Goal: Find specific page/section: Find specific page/section

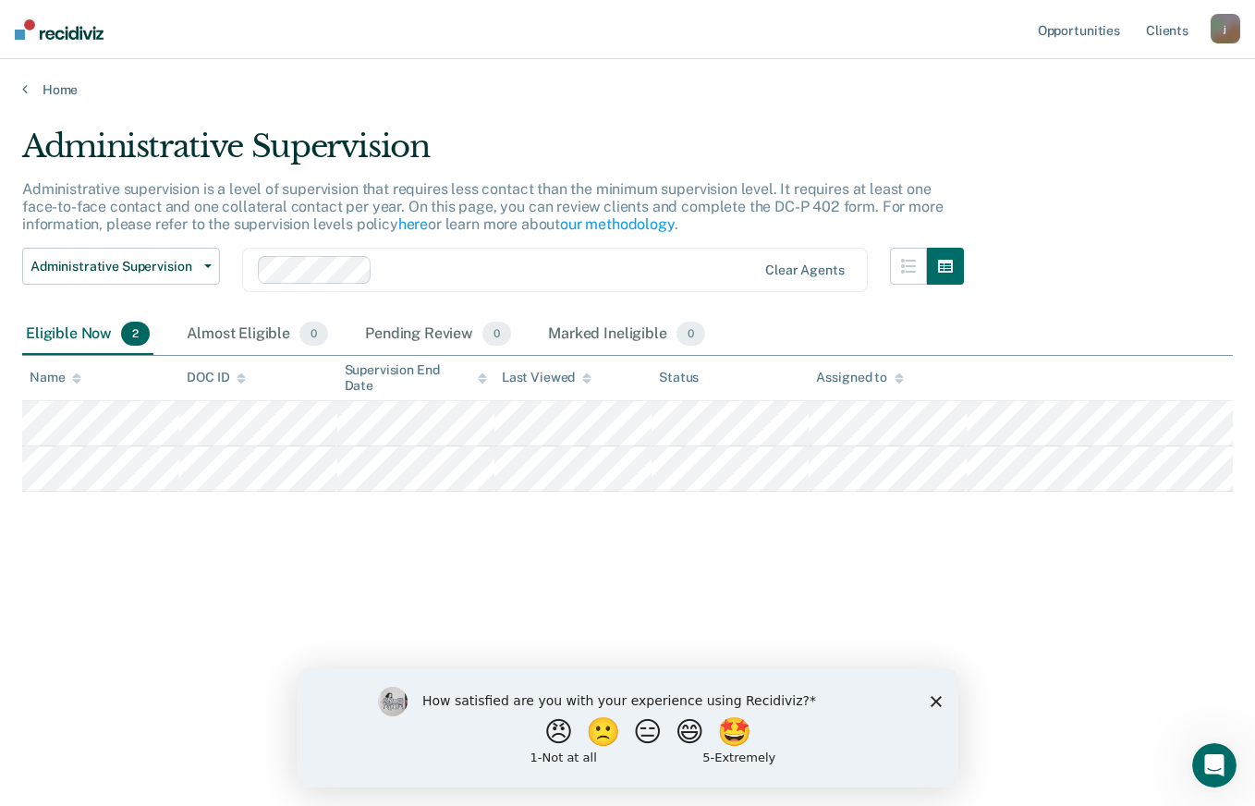
click at [930, 702] on div "How satisfied are you with your experience using Recidiviz? 😠 🙁 😑 😄 🤩 1 - Not a…" at bounding box center [628, 726] width 662 height 119
click at [937, 704] on icon "Close survey" at bounding box center [936, 700] width 11 height 11
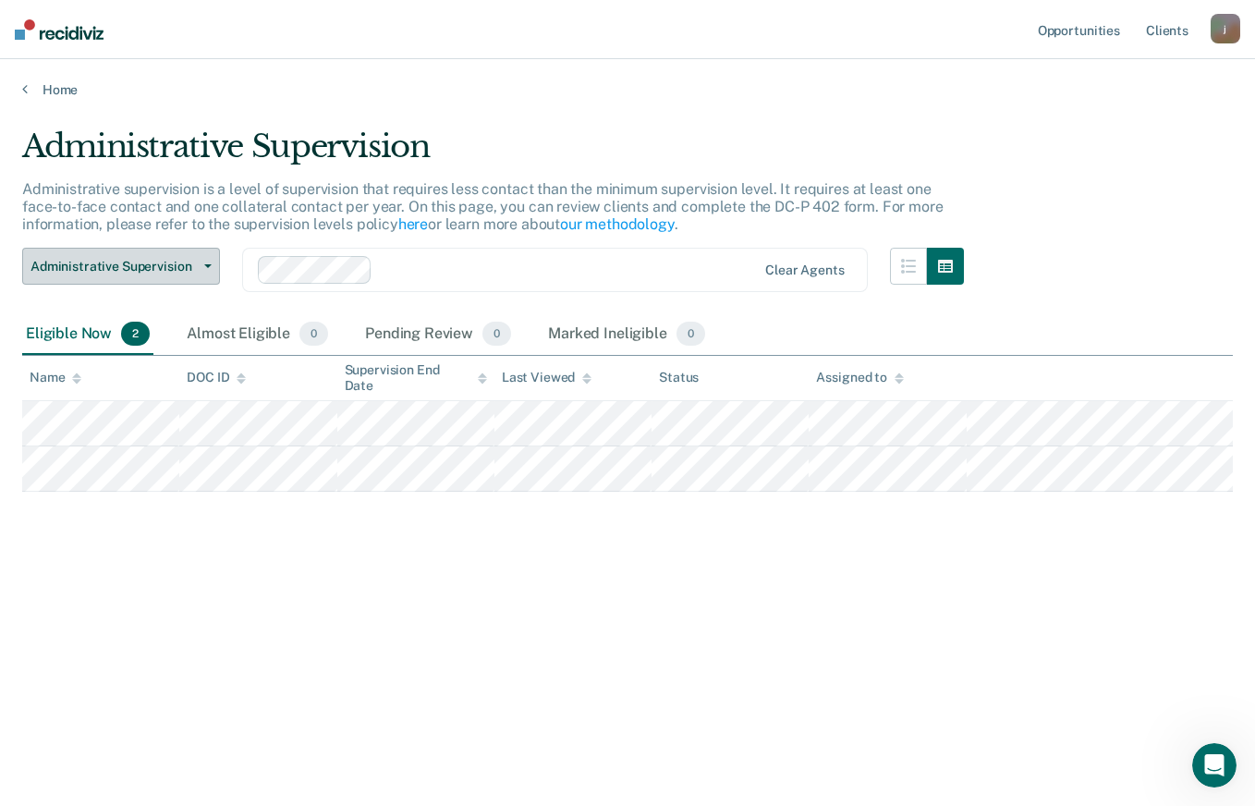
click at [199, 264] on span "button" at bounding box center [204, 266] width 15 height 4
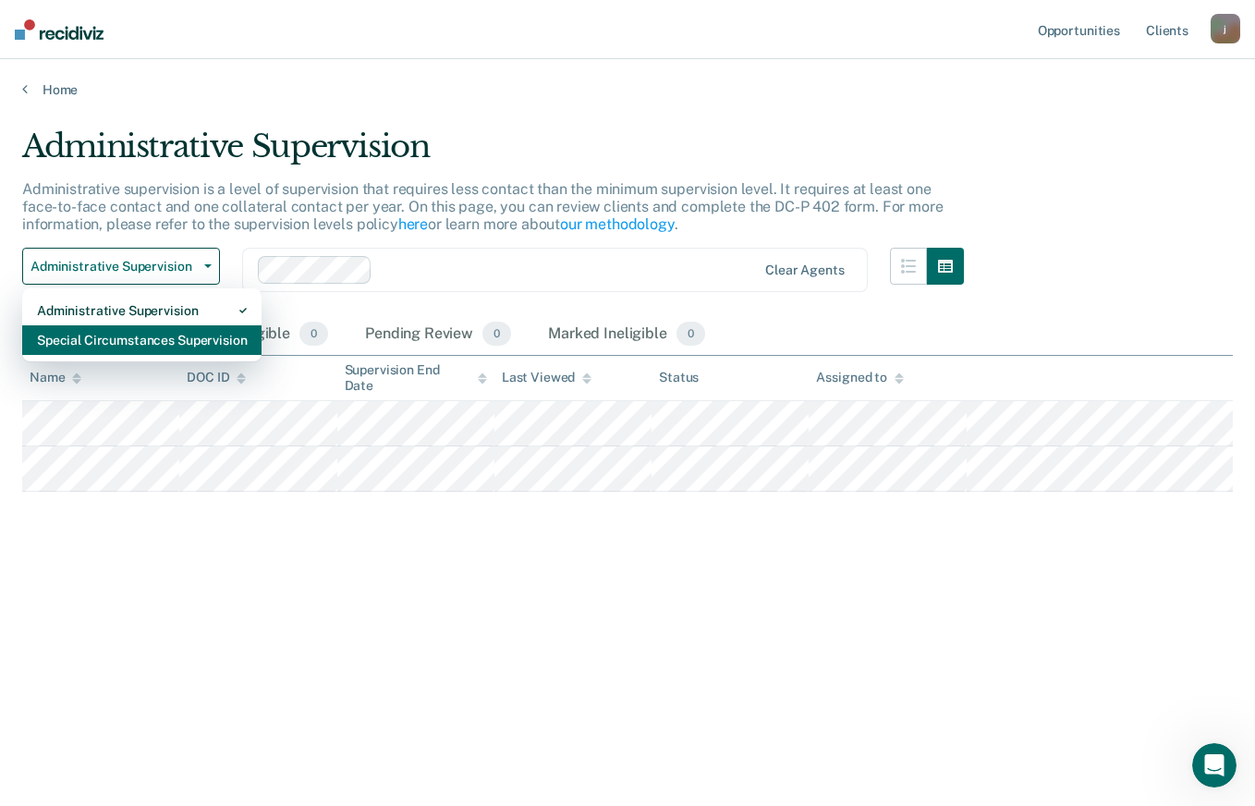
click at [190, 348] on div "Special Circumstances Supervision" at bounding box center [142, 340] width 210 height 30
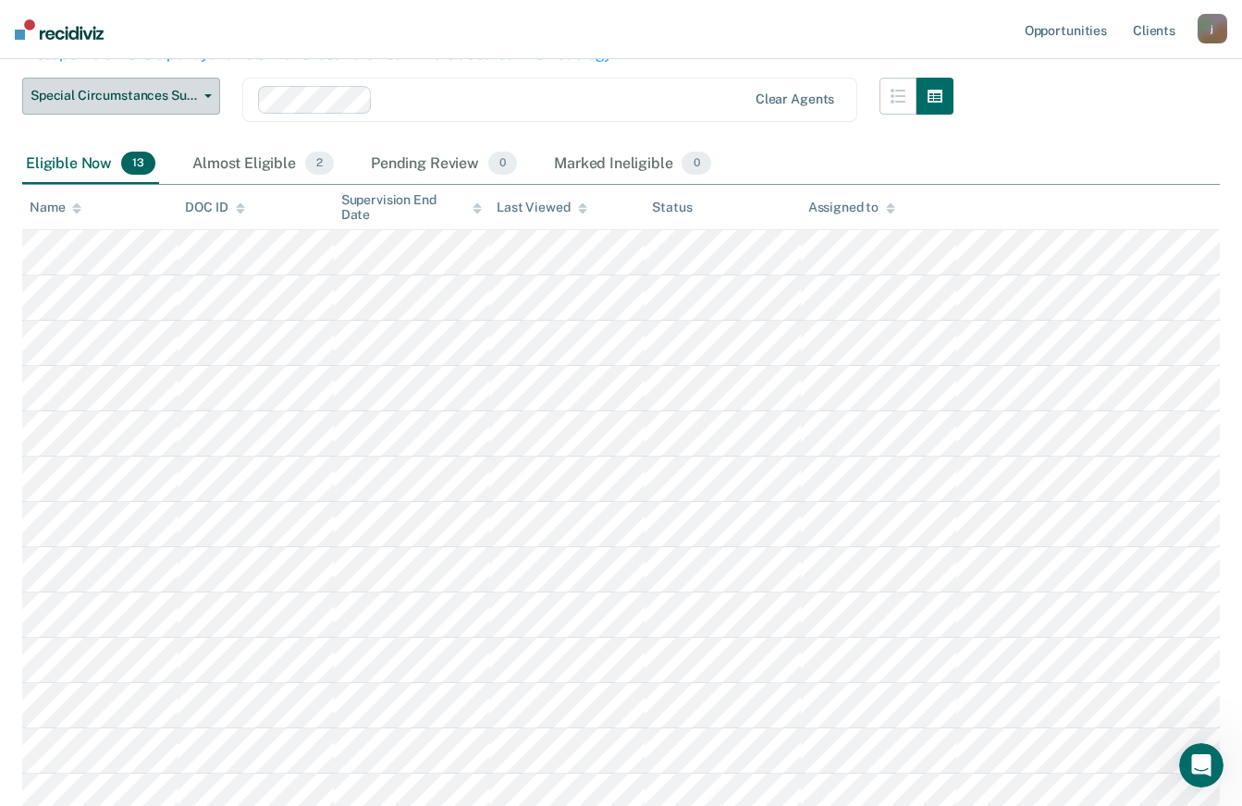
scroll to position [237, 0]
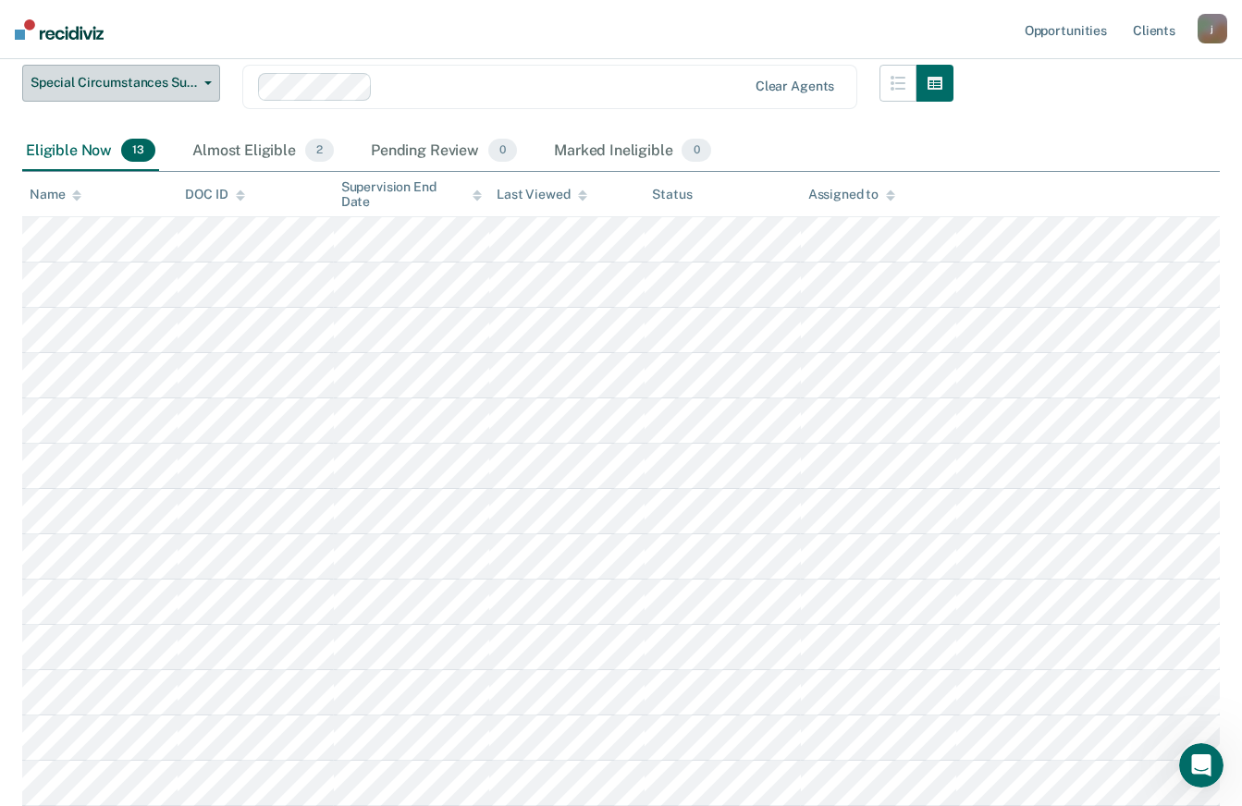
click at [203, 86] on button "Special Circumstances Supervision" at bounding box center [121, 83] width 198 height 37
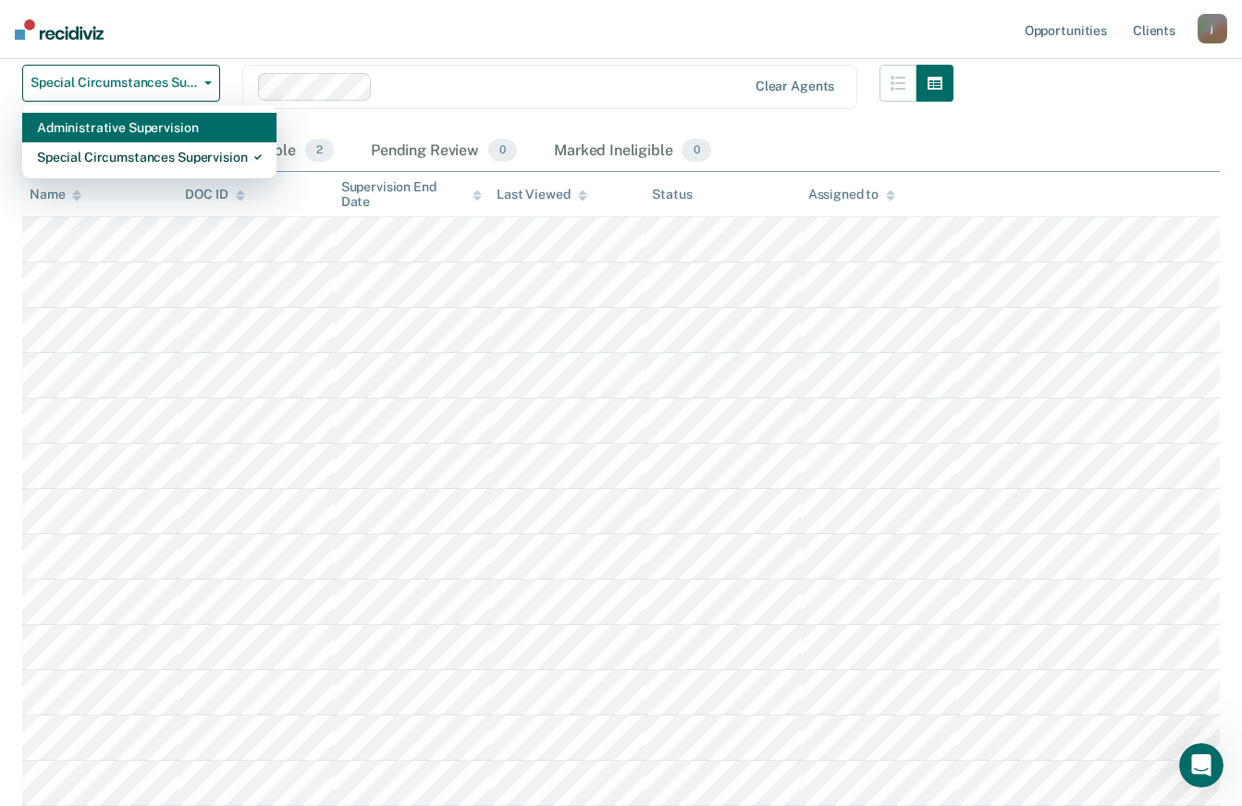
click at [145, 128] on div "Administrative Supervision" at bounding box center [149, 128] width 225 height 30
